Goal: Task Accomplishment & Management: Use online tool/utility

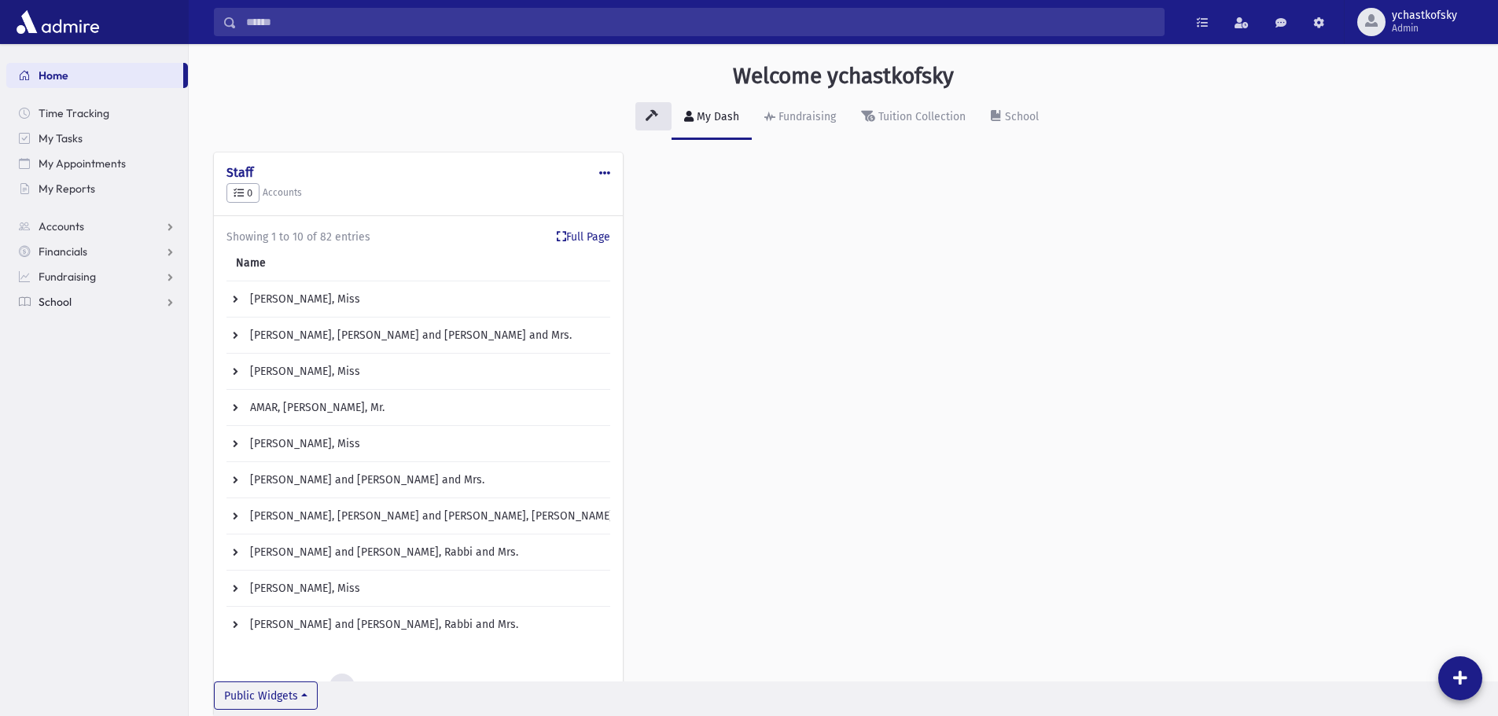
click at [47, 300] on span "School" at bounding box center [55, 302] width 33 height 14
click at [59, 258] on span "Financials" at bounding box center [63, 252] width 49 height 14
click at [72, 343] on link "Fundraising" at bounding box center [97, 352] width 182 height 25
click at [64, 377] on span "Events" at bounding box center [63, 377] width 33 height 14
click at [71, 429] on span "Reservations" at bounding box center [92, 428] width 64 height 14
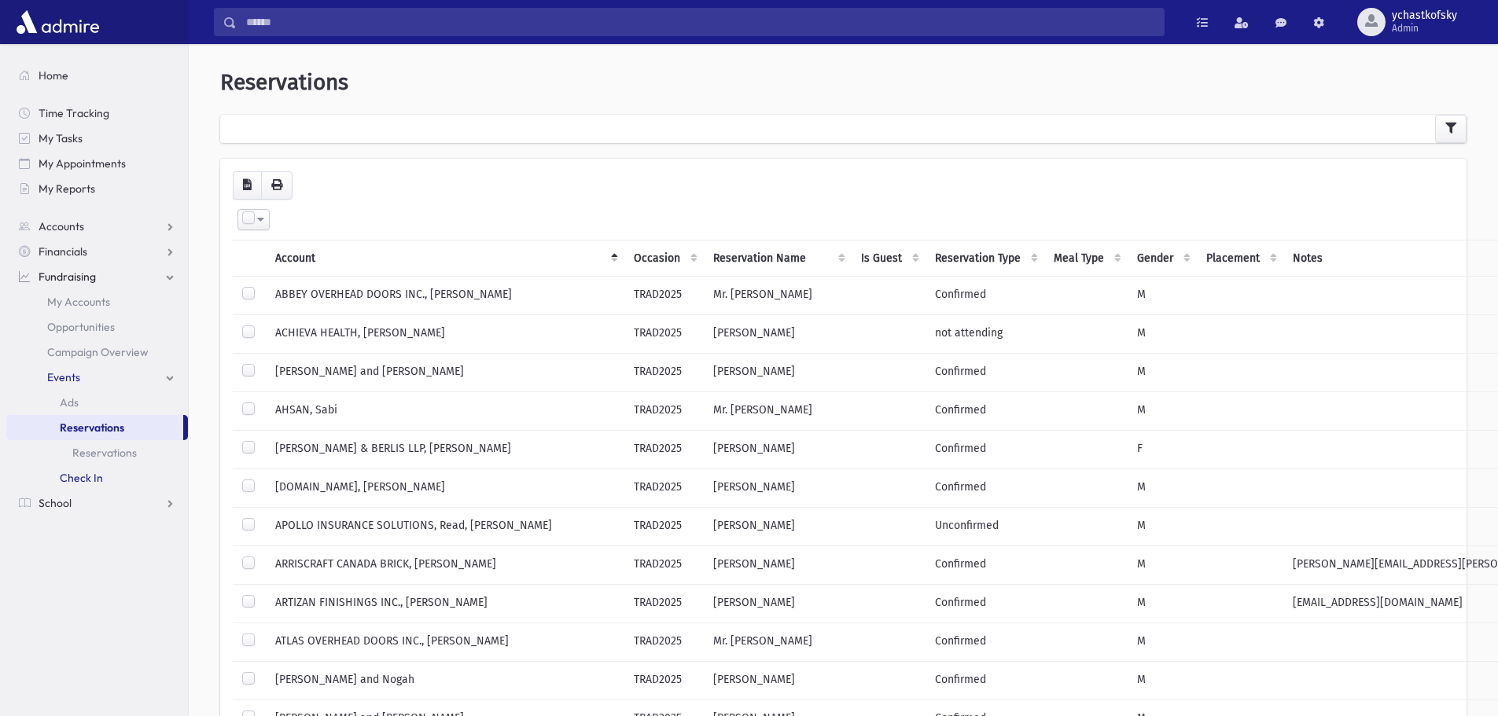
click at [83, 480] on span "Check In" at bounding box center [81, 478] width 43 height 14
